Goal: Find contact information: Find contact information

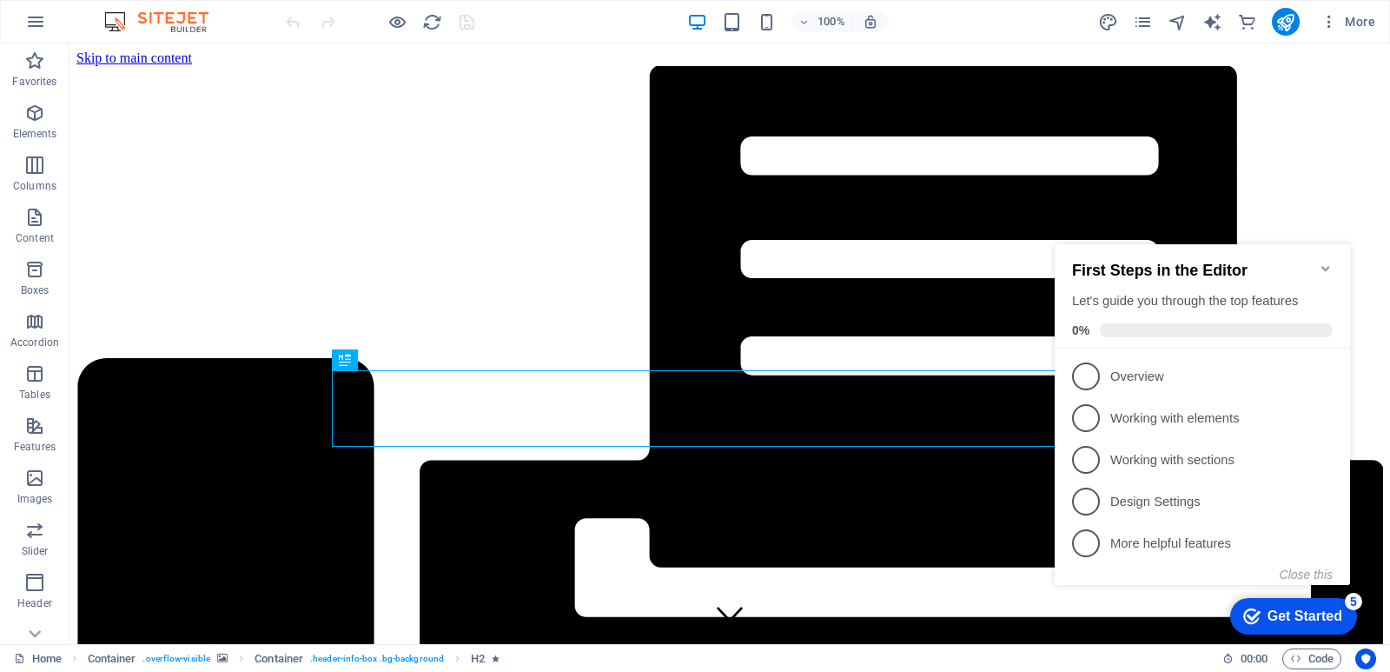
click at [1327, 262] on icon "Minimize checklist" at bounding box center [1326, 269] width 14 height 14
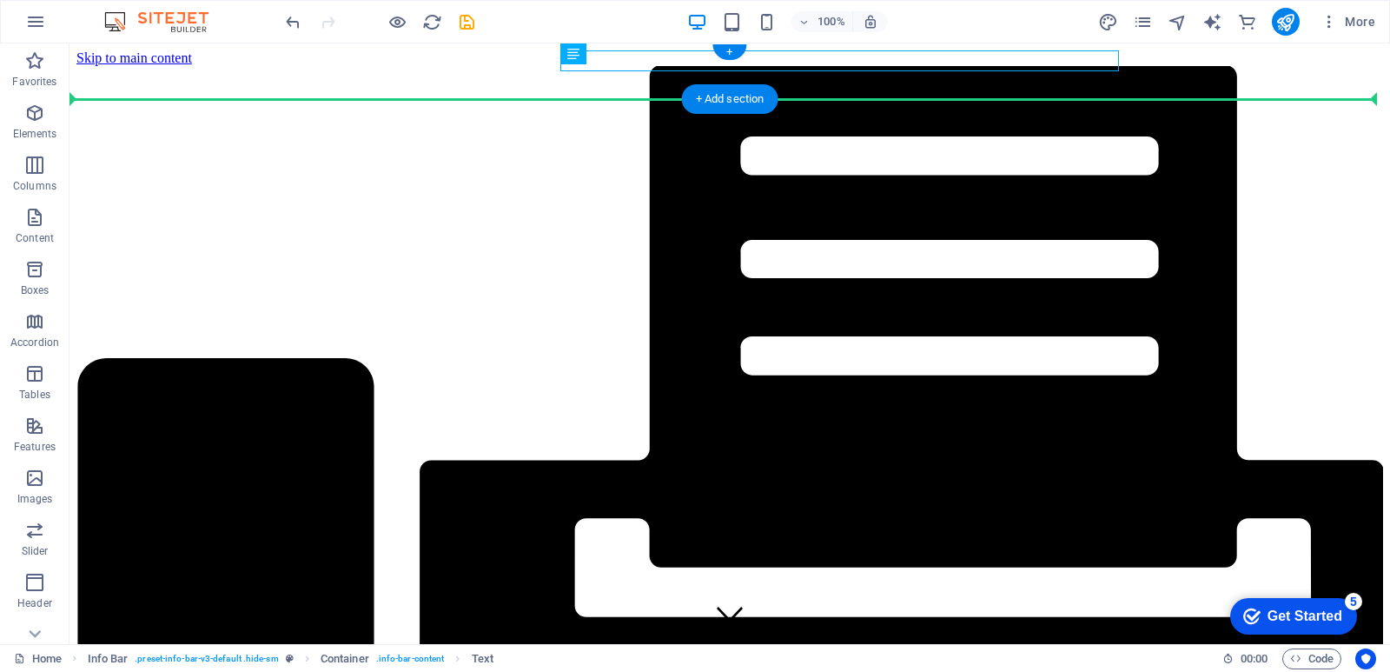
drag, startPoint x: 792, startPoint y: 57, endPoint x: 712, endPoint y: 72, distance: 81.3
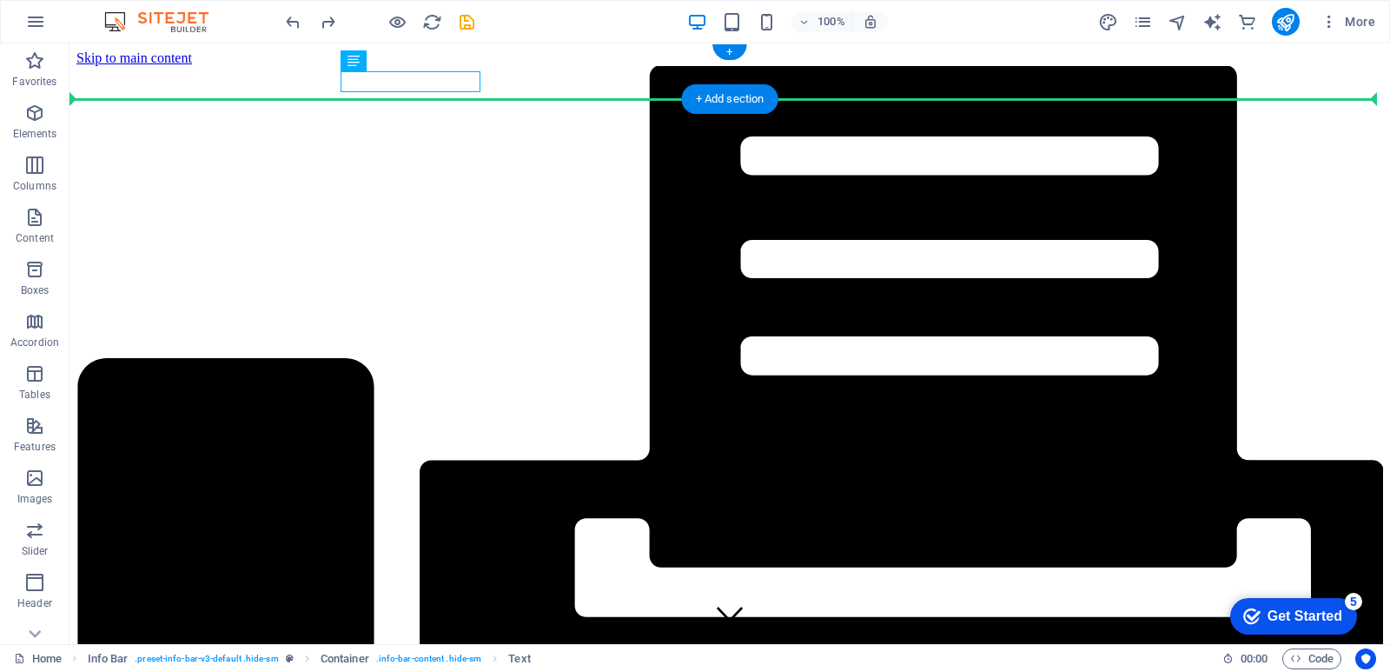
drag, startPoint x: 409, startPoint y: 81, endPoint x: 593, endPoint y: 83, distance: 184.2
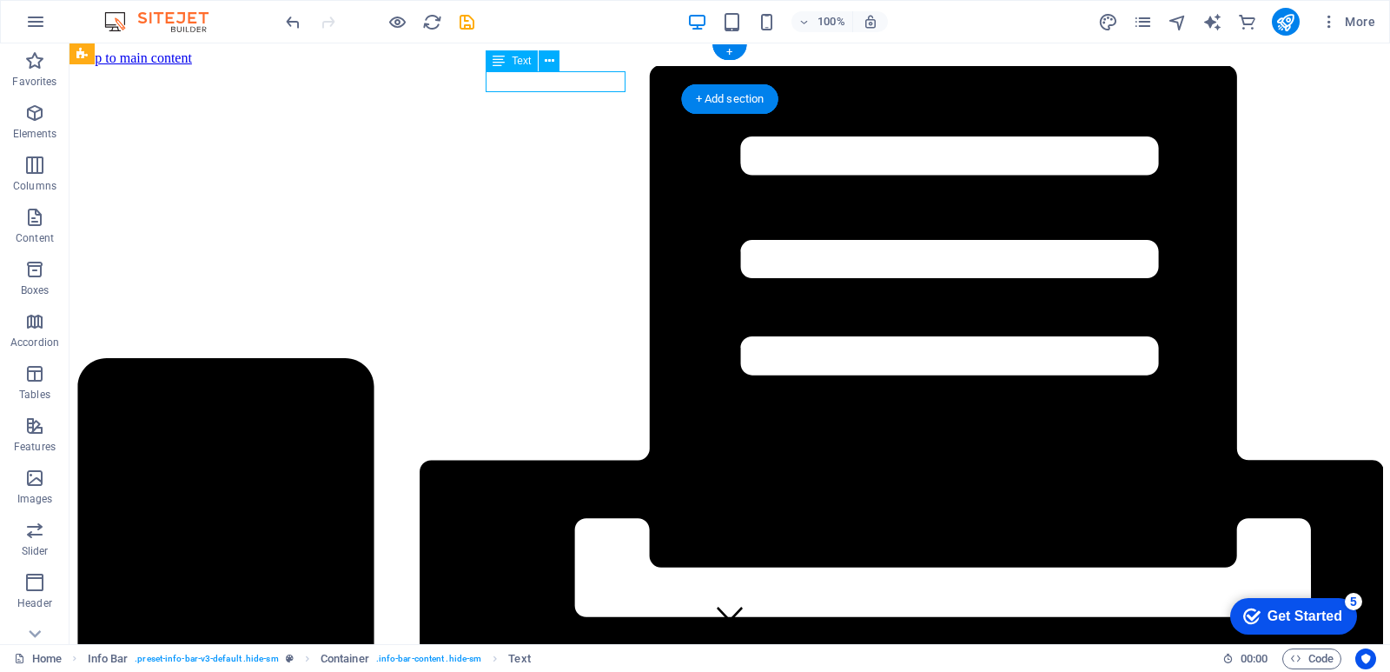
drag, startPoint x: 560, startPoint y: 76, endPoint x: 620, endPoint y: 75, distance: 60.8
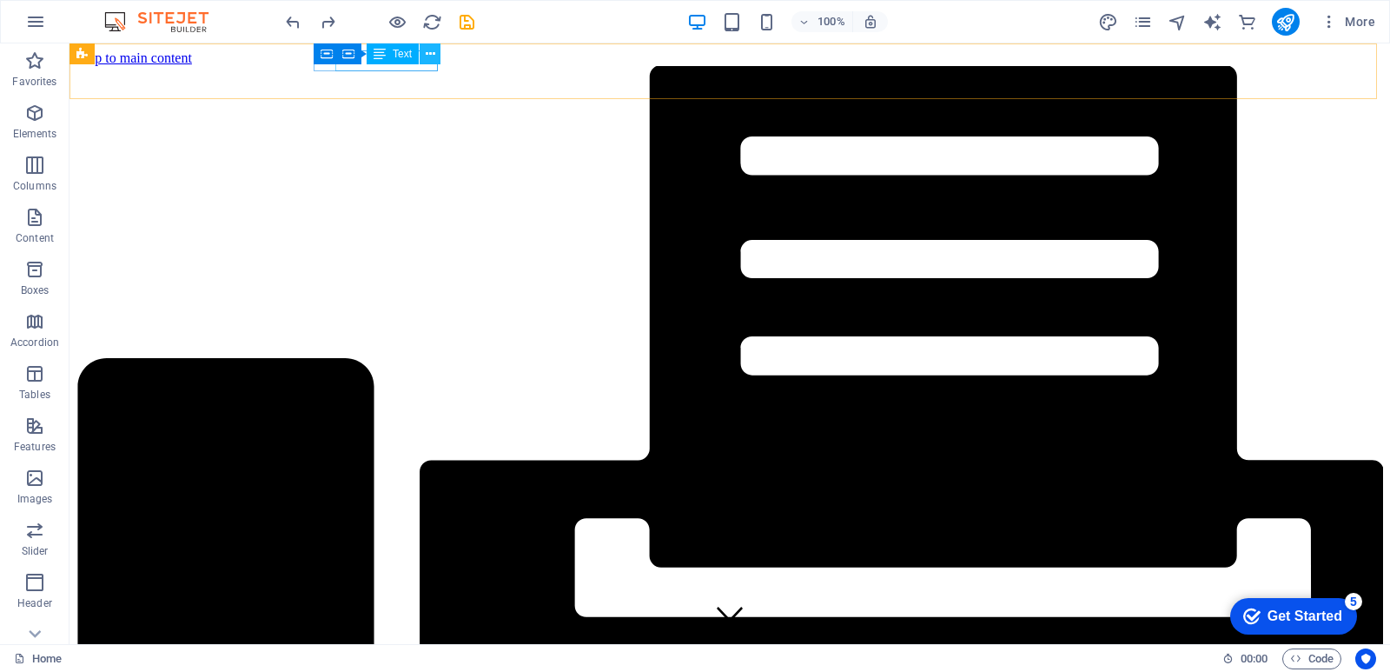
click at [426, 63] on icon at bounding box center [431, 54] width 10 height 18
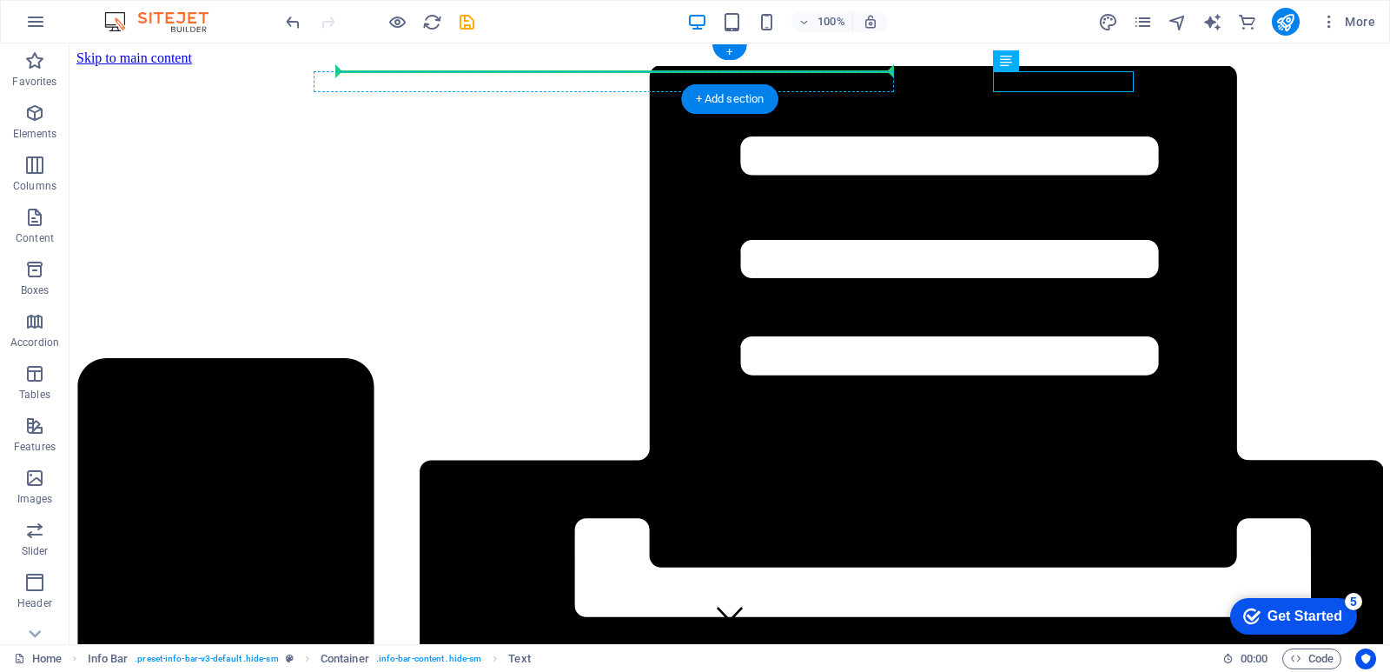
drag, startPoint x: 1055, startPoint y: 79, endPoint x: 839, endPoint y: 74, distance: 215.5
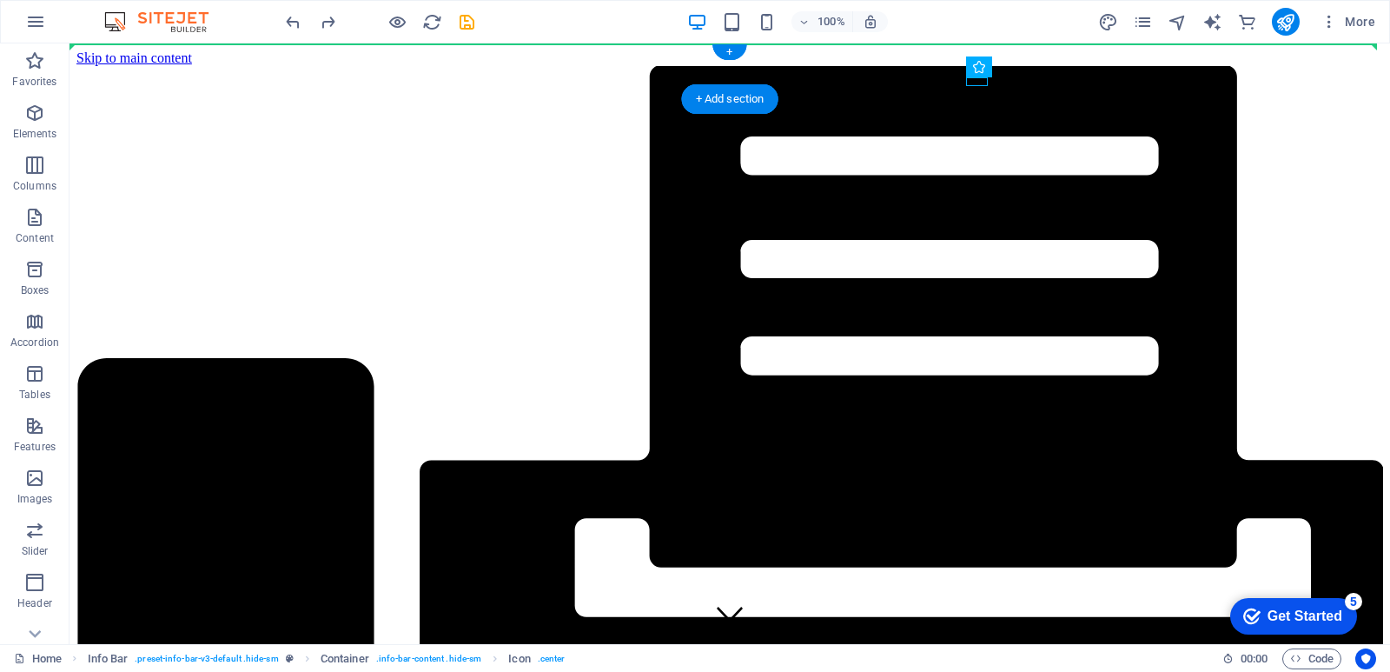
drag, startPoint x: 975, startPoint y: 78, endPoint x: 576, endPoint y: 60, distance: 399.2
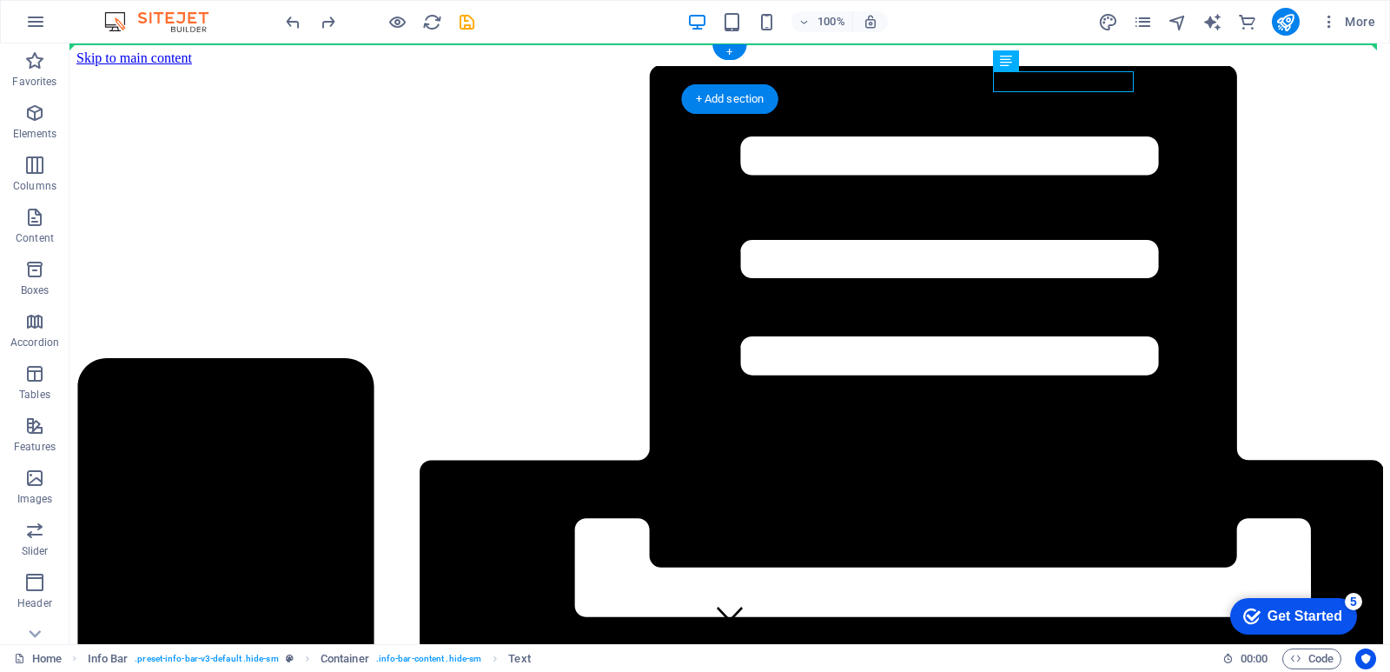
drag, startPoint x: 1091, startPoint y: 74, endPoint x: 919, endPoint y: 49, distance: 173.9
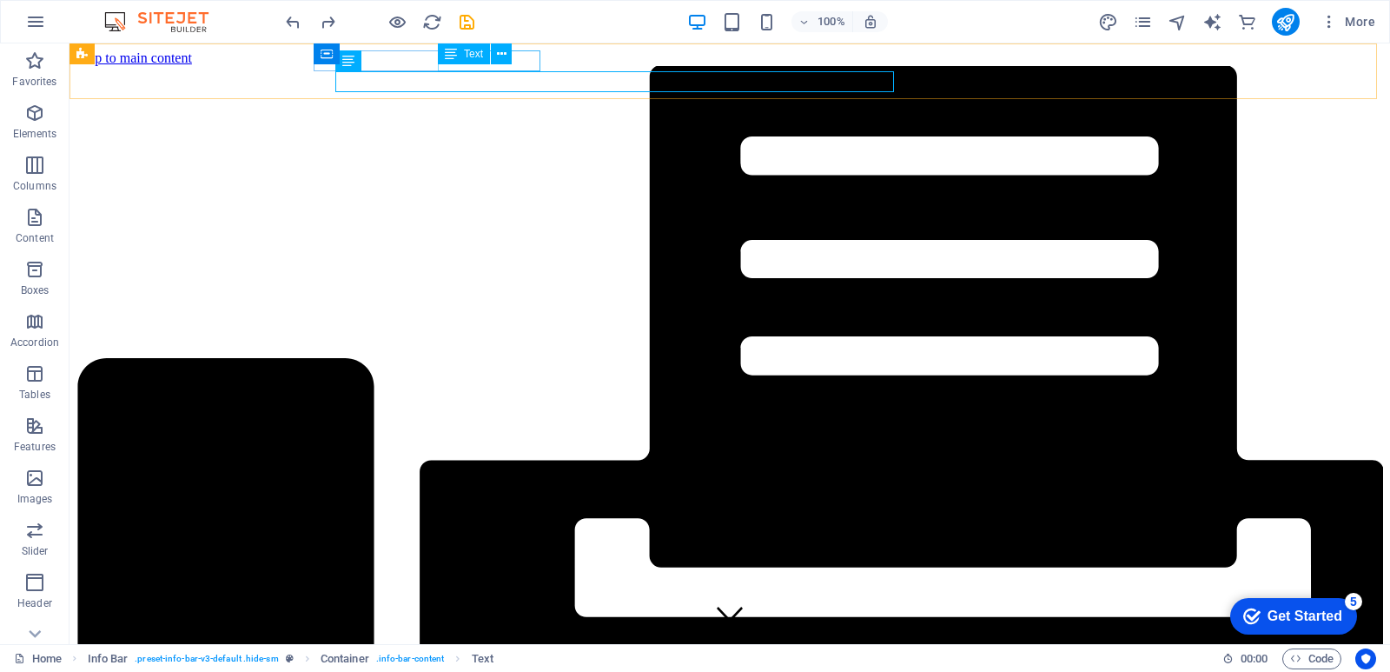
click at [519, 58] on div "Text" at bounding box center [480, 54] width 85 height 22
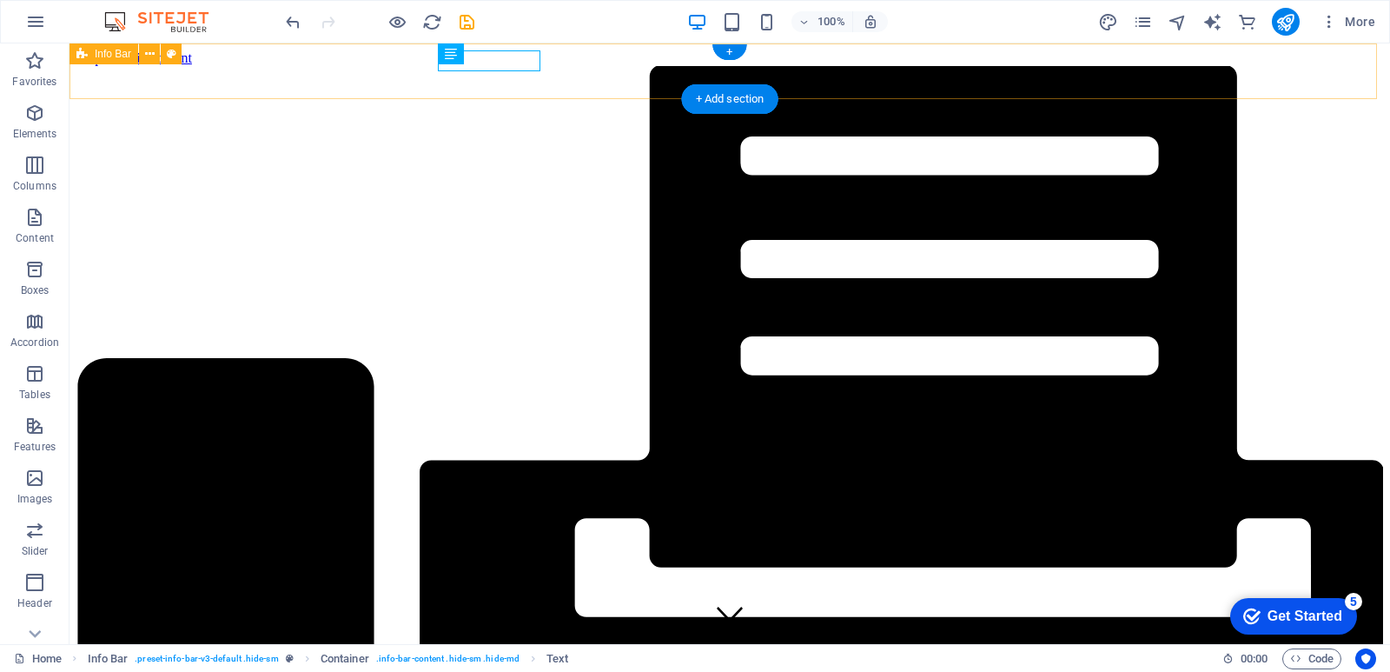
drag, startPoint x: 593, startPoint y: 103, endPoint x: 586, endPoint y: 60, distance: 44.0
click at [0, 0] on div "Text" at bounding box center [0, 0] width 0 height 0
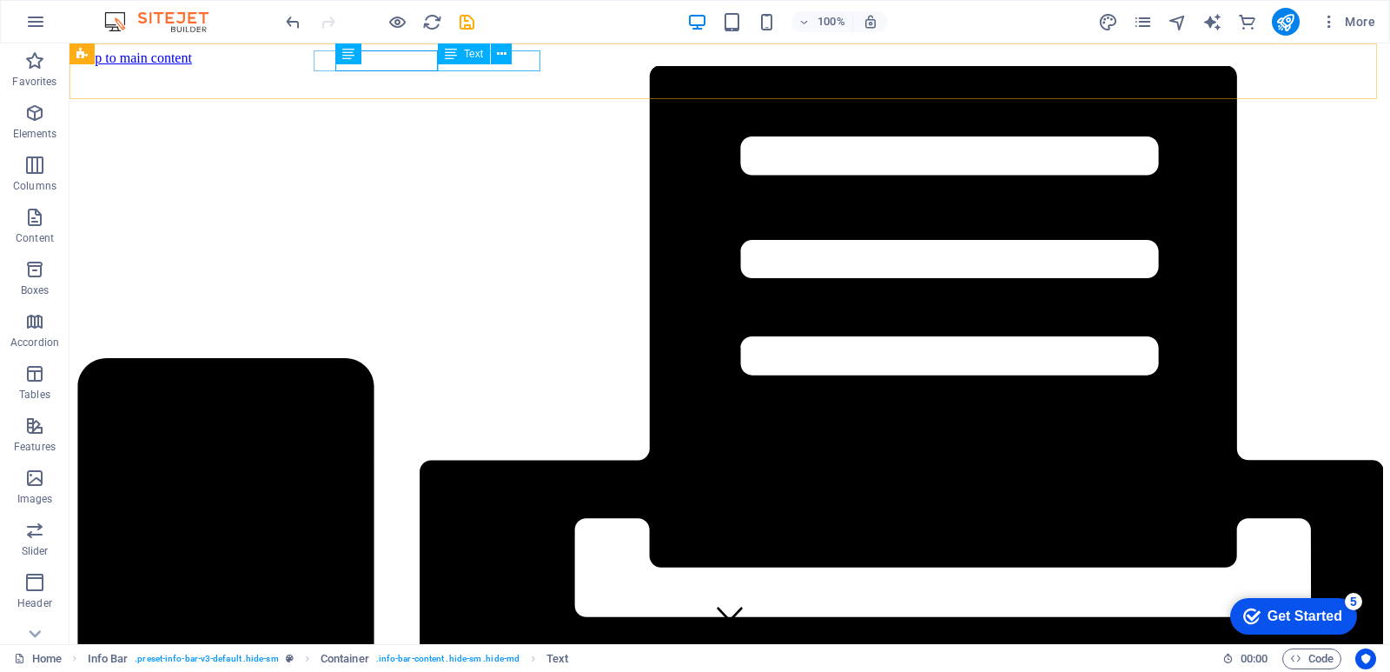
click at [461, 60] on div "Text" at bounding box center [464, 53] width 52 height 21
click at [513, 57] on div "Text" at bounding box center [480, 54] width 85 height 22
click at [513, 58] on div "Text" at bounding box center [480, 54] width 85 height 22
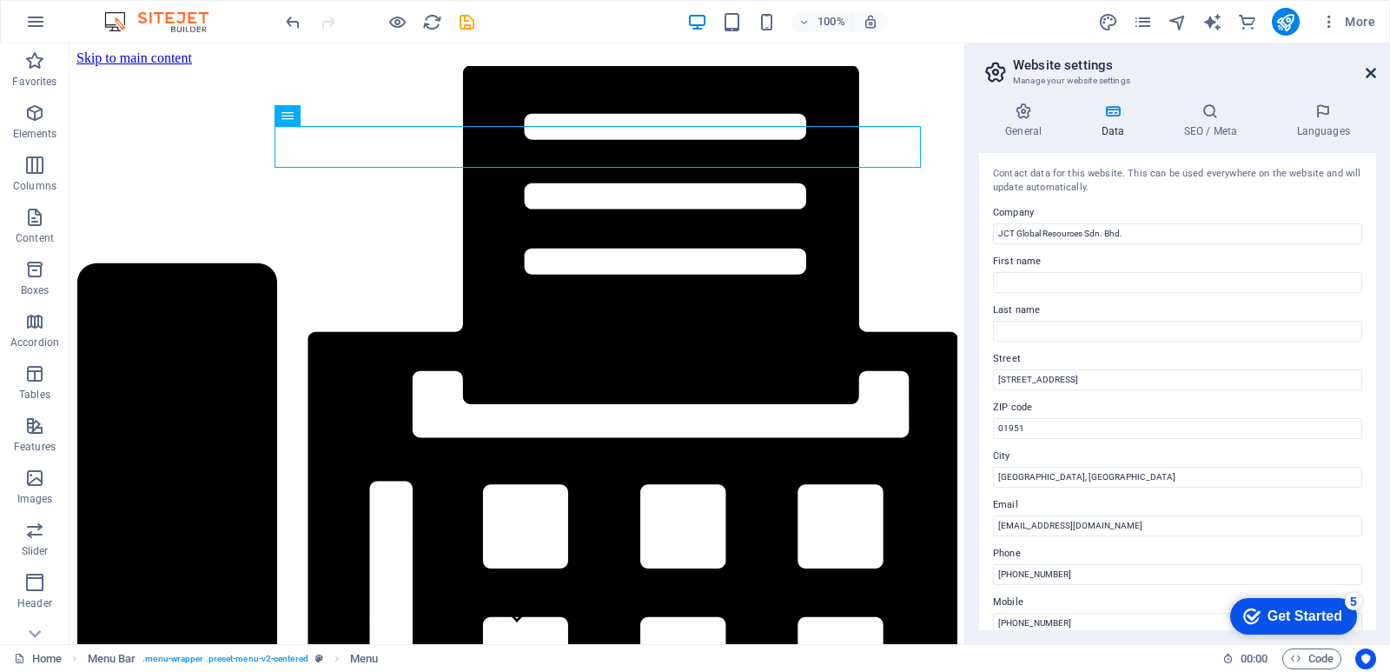
click at [1375, 72] on icon at bounding box center [1371, 73] width 10 height 14
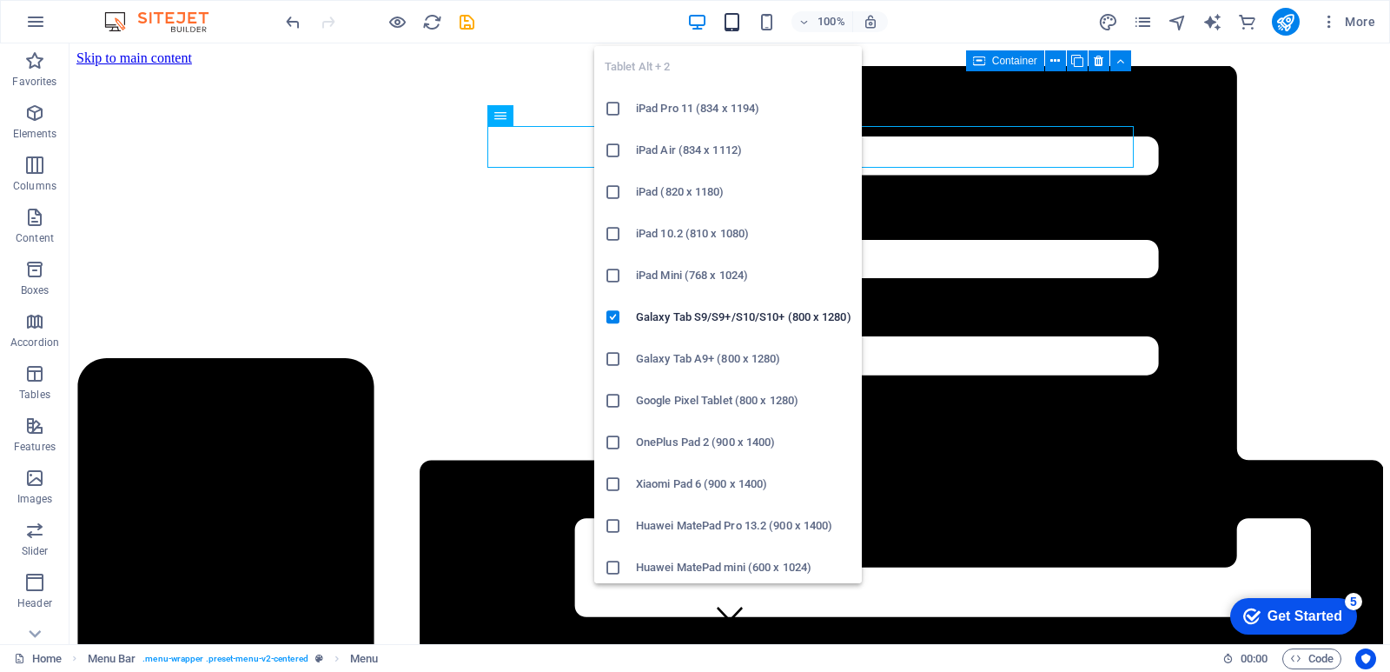
click at [726, 20] on icon "button" at bounding box center [732, 22] width 20 height 20
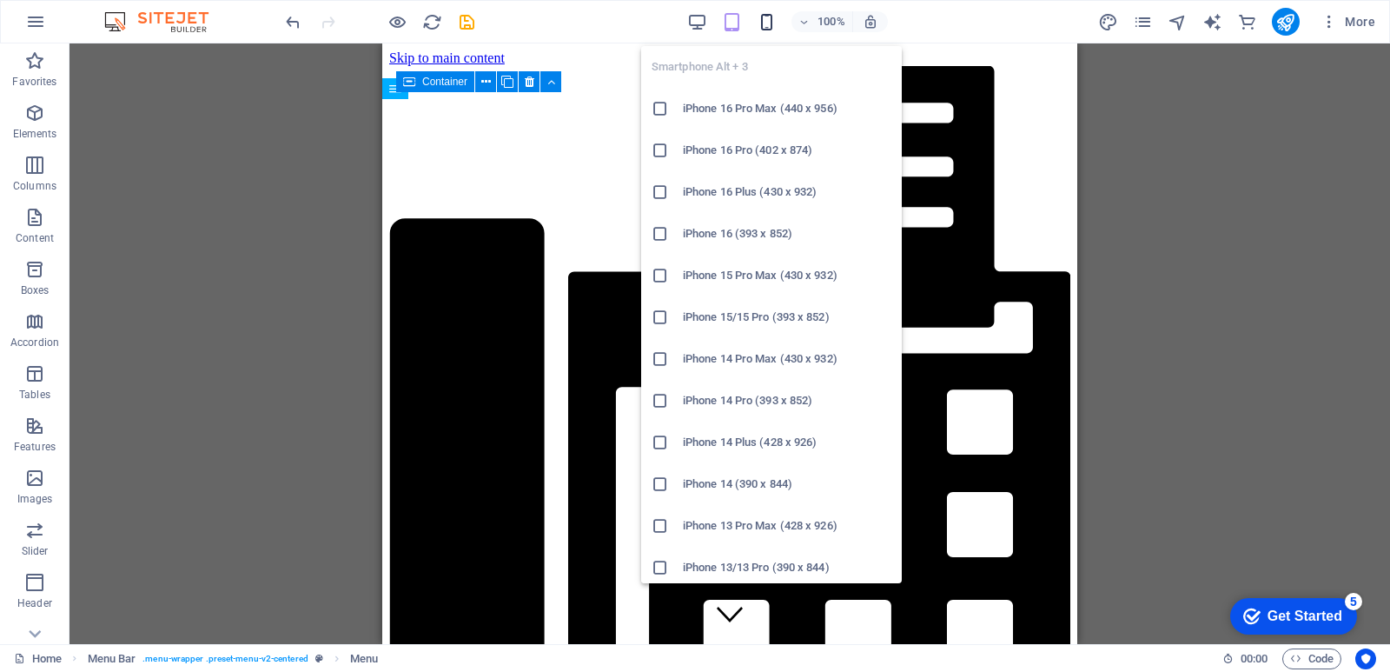
click at [771, 23] on icon "button" at bounding box center [767, 22] width 20 height 20
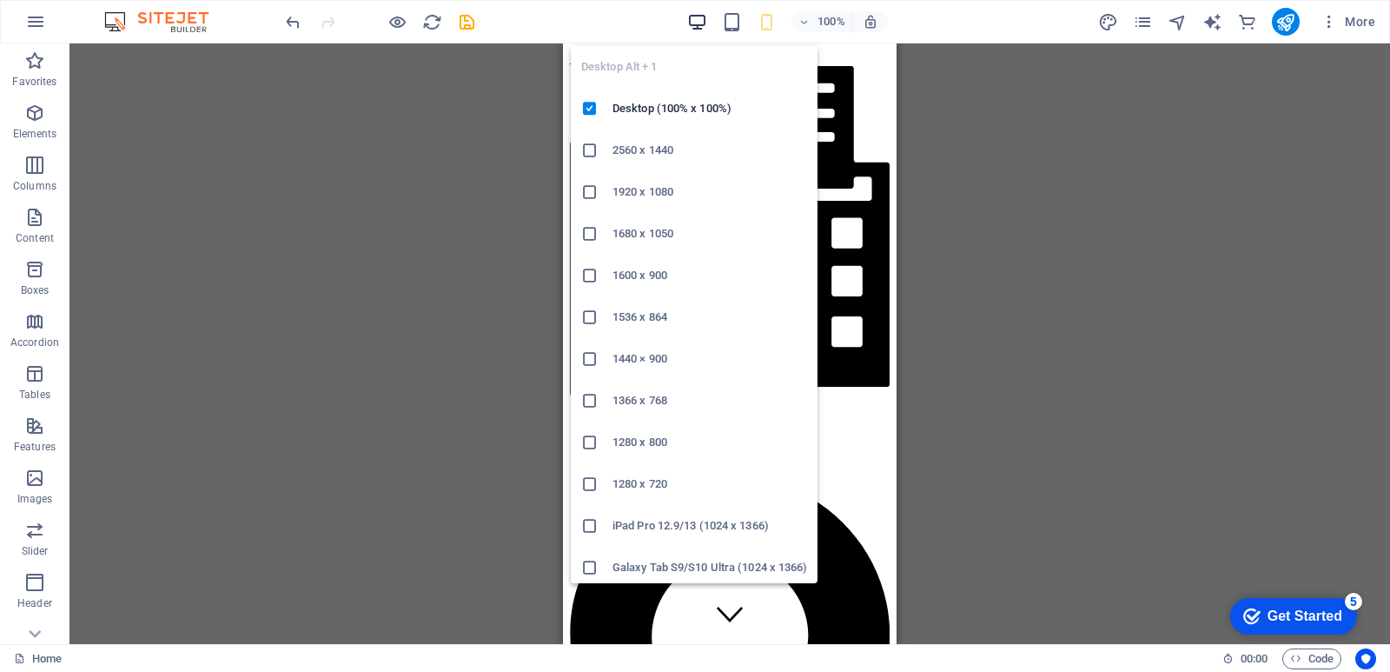
click at [699, 21] on icon "button" at bounding box center [697, 22] width 20 height 20
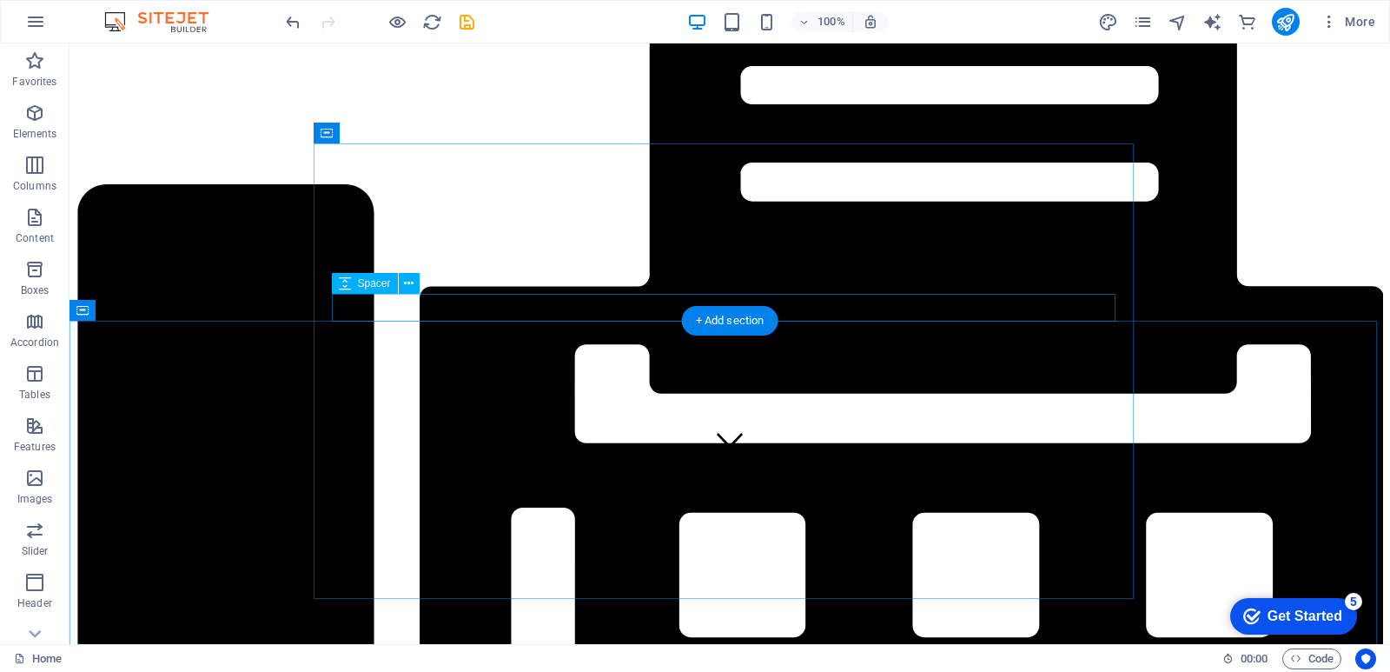
scroll to position [261, 0]
